Goal: Information Seeking & Learning: Compare options

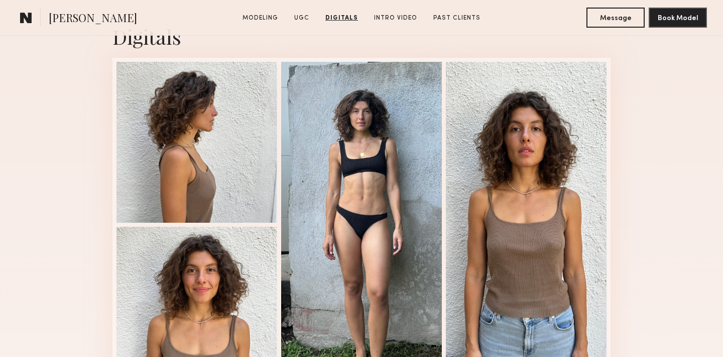
scroll to position [1471, 0]
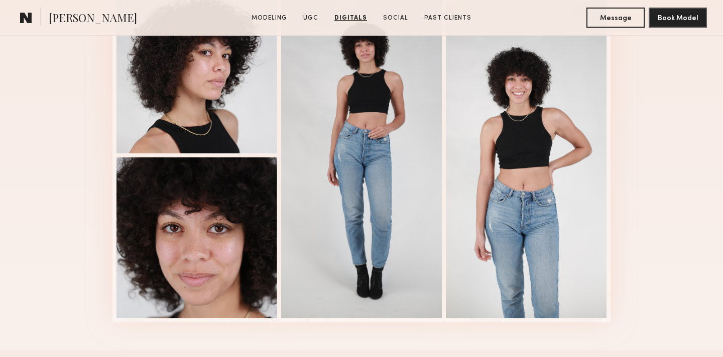
scroll to position [1357, 0]
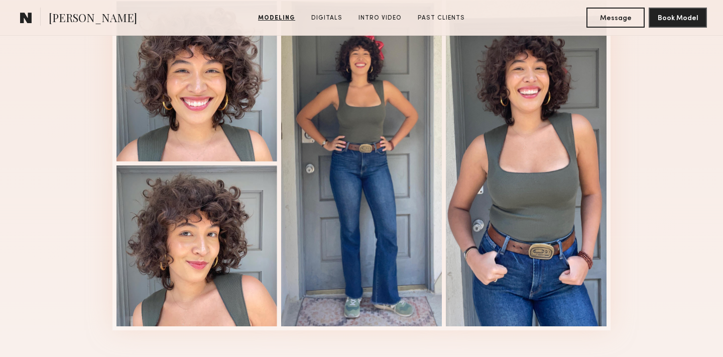
scroll to position [724, 0]
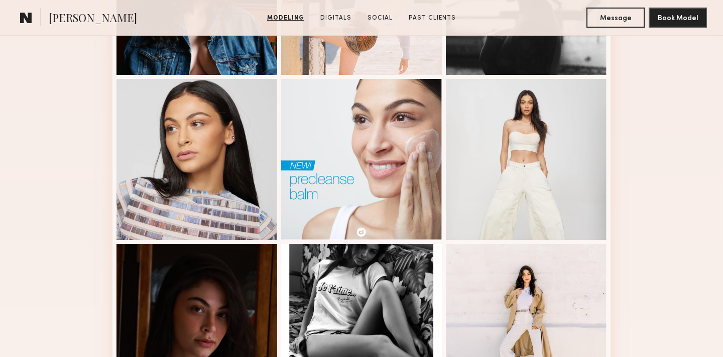
scroll to position [634, 0]
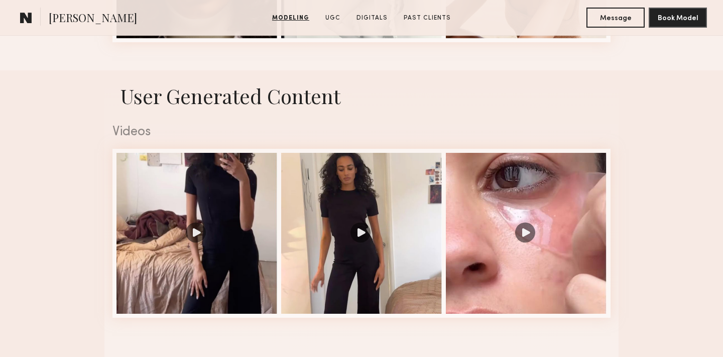
scroll to position [752, 0]
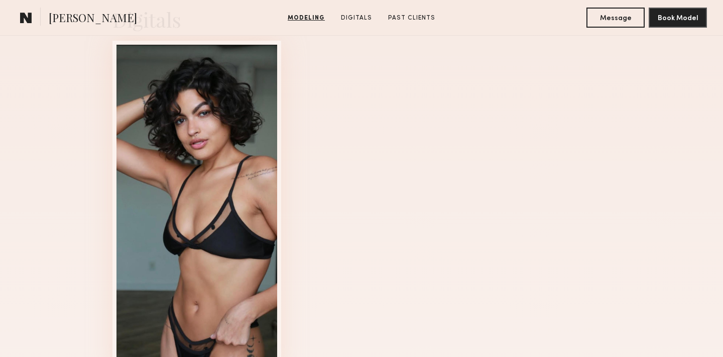
scroll to position [1035, 0]
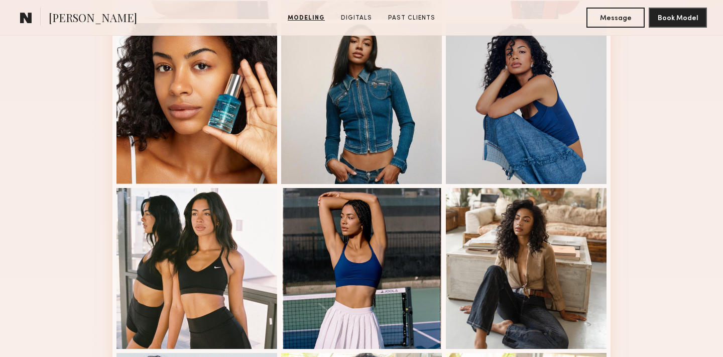
scroll to position [443, 0]
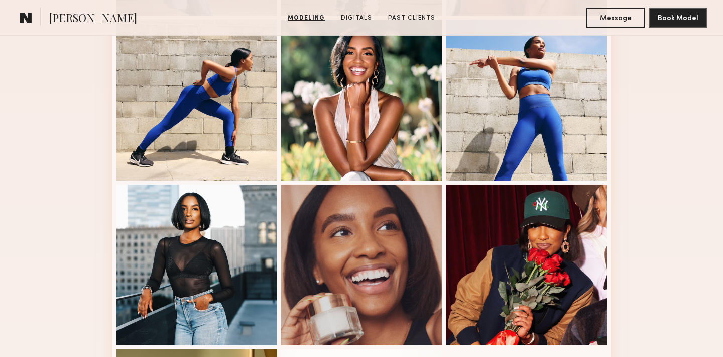
scroll to position [450, 0]
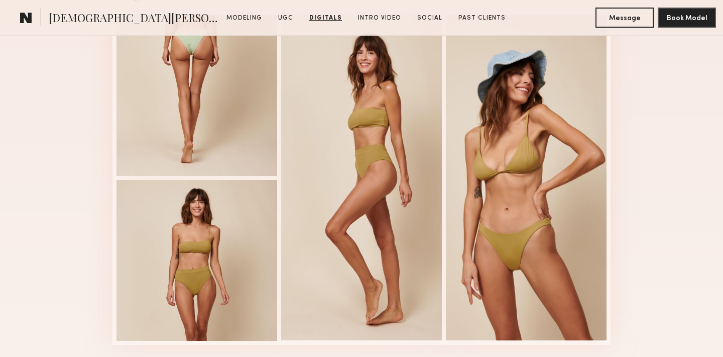
scroll to position [2060, 0]
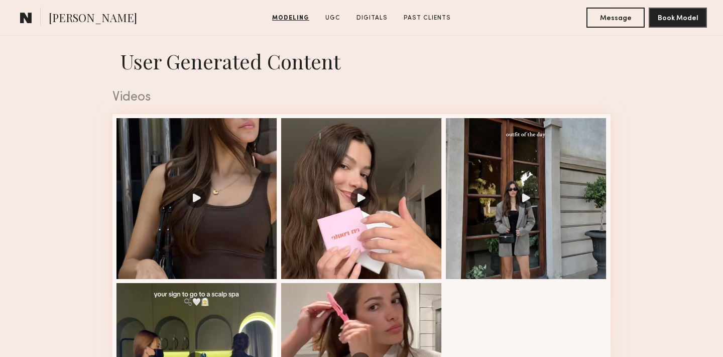
scroll to position [1054, 0]
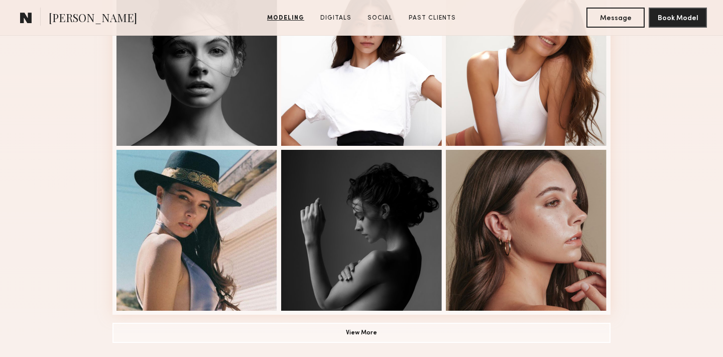
scroll to position [643, 0]
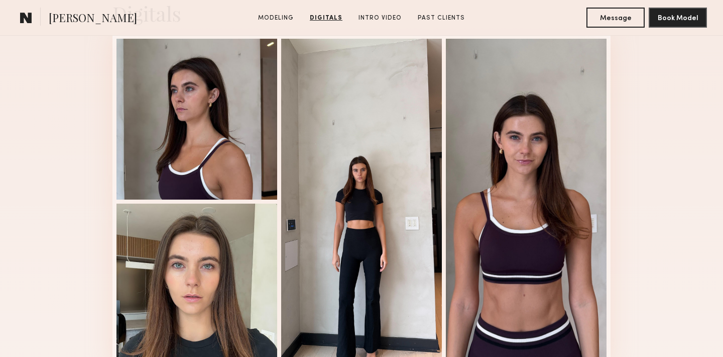
scroll to position [1040, 0]
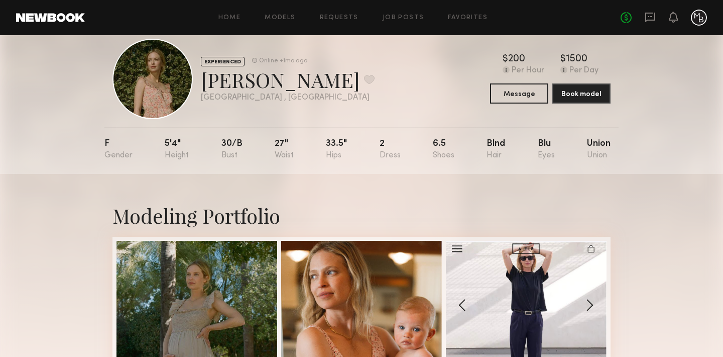
scroll to position [6, 0]
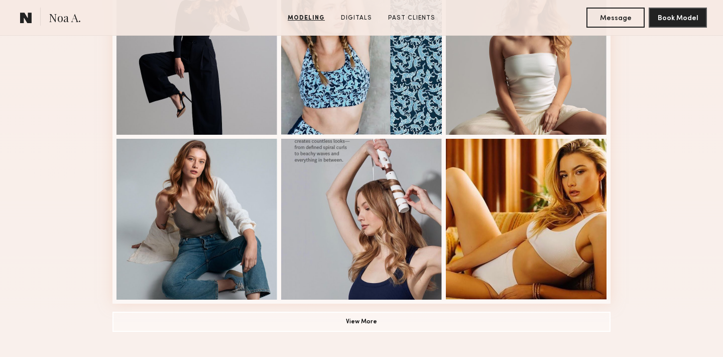
scroll to position [655, 0]
